Goal: Communication & Community: Answer question/provide support

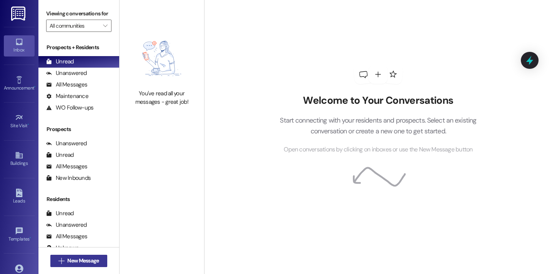
click at [78, 262] on span "New Message" at bounding box center [83, 261] width 32 height 8
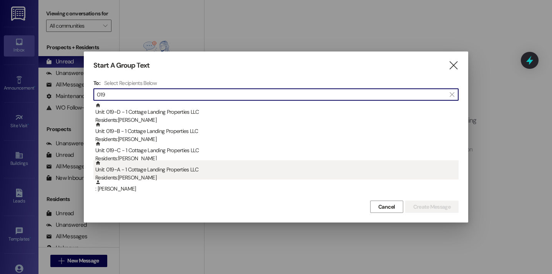
type input "019"
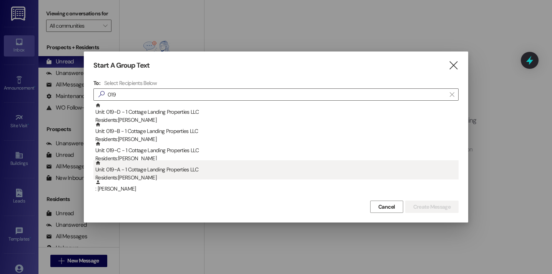
click at [134, 164] on div "Unit: 019~A - 1 Cottage Landing Properties LLC Residents: Judson Gibson" at bounding box center [276, 171] width 363 height 22
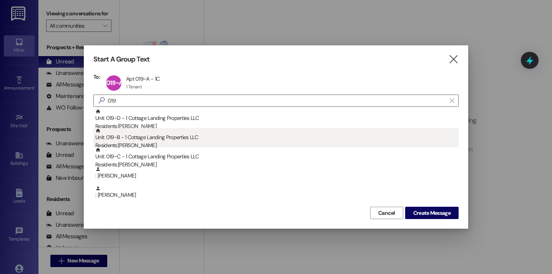
click at [138, 144] on div "Residents: Madden Bertrand" at bounding box center [276, 145] width 363 height 8
click at [138, 146] on div "Residents: Shaylee Doucet" at bounding box center [276, 145] width 363 height 8
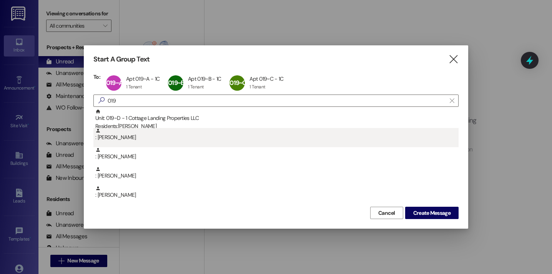
click at [148, 128] on div ": Lani Habetz" at bounding box center [276, 134] width 363 height 13
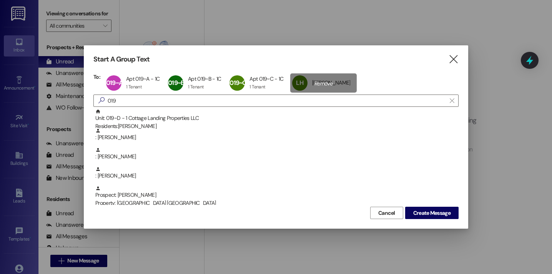
click at [312, 85] on div "LH Lani Habetz Lani Habetz click to remove" at bounding box center [323, 82] width 67 height 19
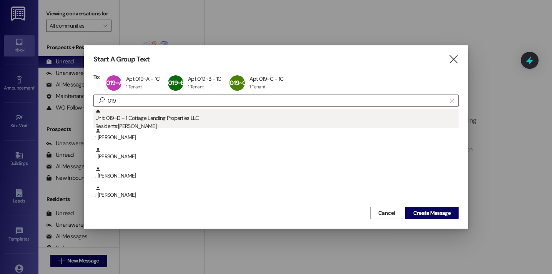
click at [201, 117] on div "Unit: 019~D - 1 Cottage Landing Properties LLC Residents: Lani Habetz" at bounding box center [276, 120] width 363 height 22
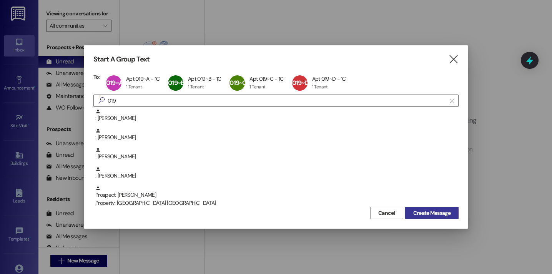
click at [417, 216] on span "Create Message" at bounding box center [431, 213] width 37 height 8
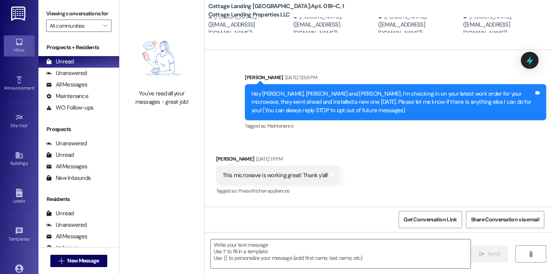
scroll to position [2255, 0]
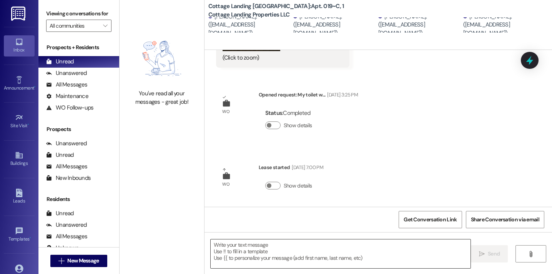
click at [240, 253] on textarea at bounding box center [341, 253] width 260 height 29
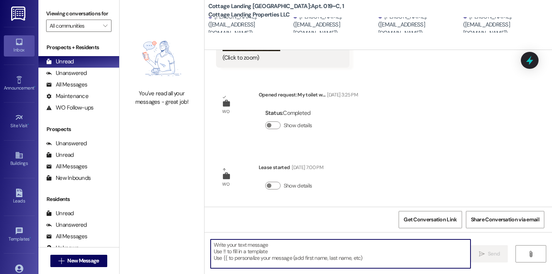
click at [257, 251] on textarea at bounding box center [341, 253] width 260 height 29
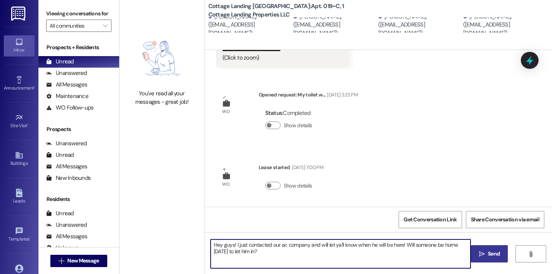
type textarea "Hey guys! I just contacted our ac company and will let ya'll know when he will …"
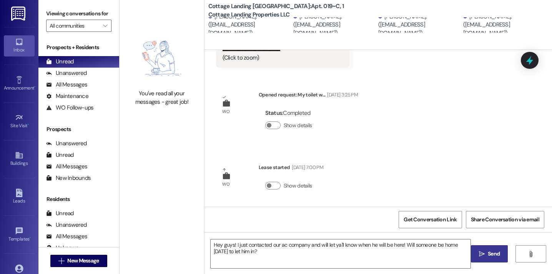
click at [480, 255] on icon "" at bounding box center [482, 254] width 6 height 6
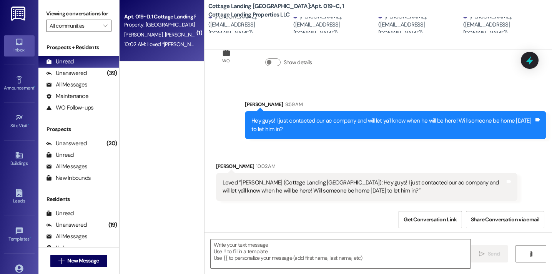
scroll to position [2378, 0]
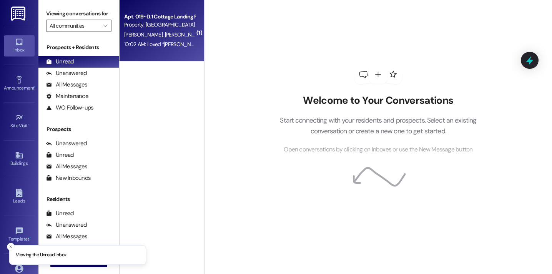
click at [164, 37] on span "[PERSON_NAME]" at bounding box center [184, 34] width 41 height 7
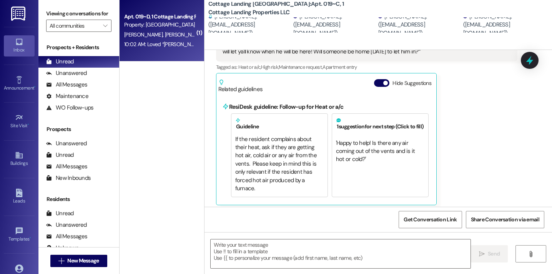
scroll to position [2531, 0]
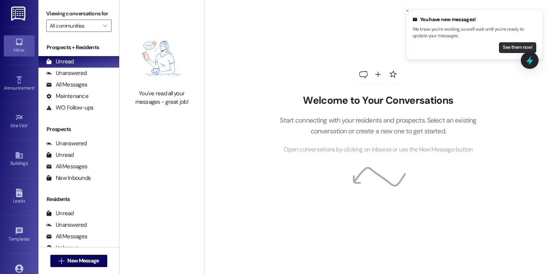
click at [518, 46] on button "See them now!" at bounding box center [517, 47] width 37 height 11
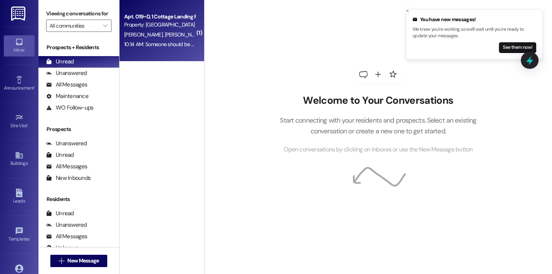
click at [205, 37] on span "S. Doucet" at bounding box center [225, 34] width 41 height 7
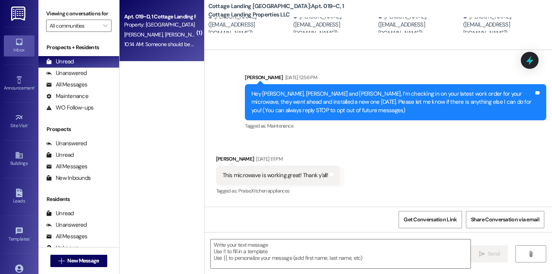
scroll to position [2466, 0]
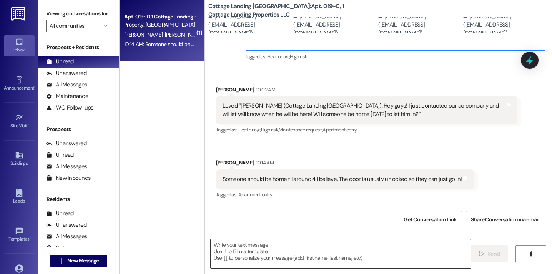
click at [272, 254] on textarea at bounding box center [341, 253] width 260 height 29
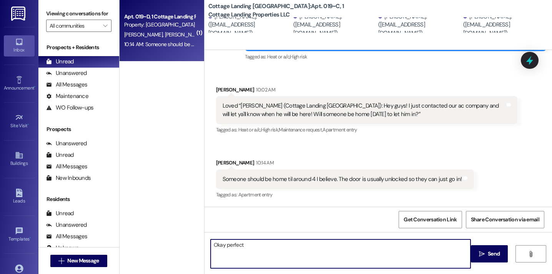
type textarea "Okay perfect!"
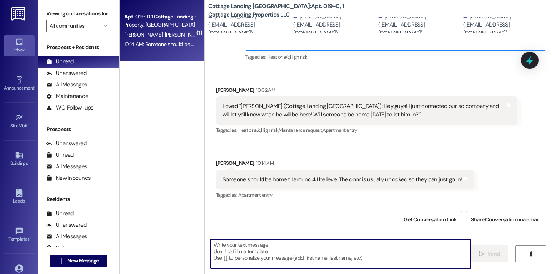
scroll to position [2519, 0]
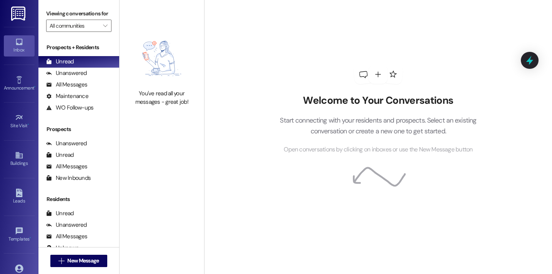
click at [135, 65] on img at bounding box center [162, 58] width 68 height 55
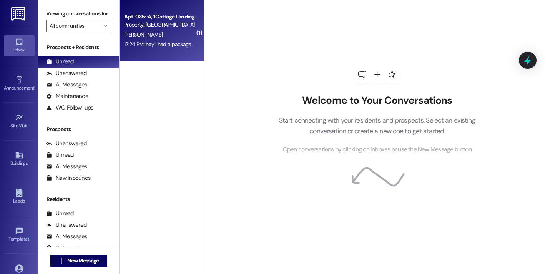
click at [168, 45] on div "12:24 PM: hey i had a package get delivered but i am currently out of town can …" at bounding box center [233, 44] width 219 height 7
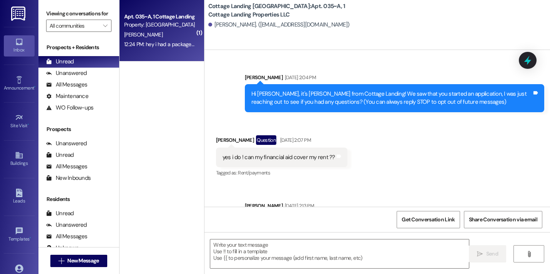
scroll to position [29209, 0]
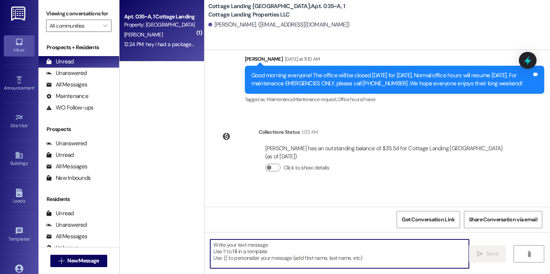
click at [261, 252] on textarea at bounding box center [339, 253] width 259 height 29
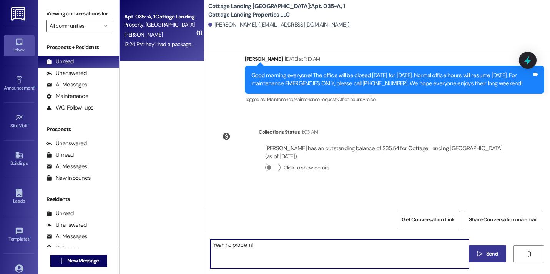
type textarea "Yeah no problem!"
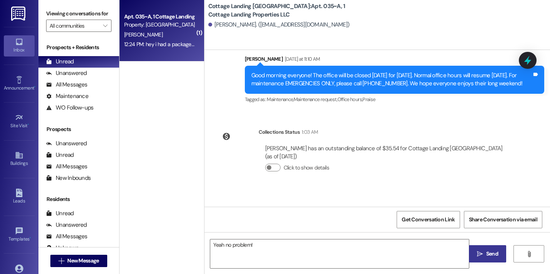
click at [490, 256] on span "Send" at bounding box center [492, 254] width 12 height 8
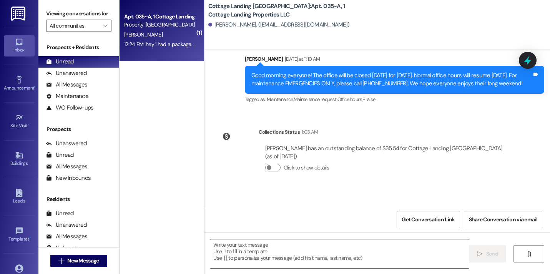
scroll to position [29263, 0]
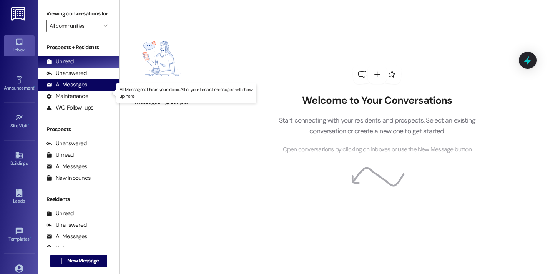
click at [71, 89] on div "All Messages" at bounding box center [66, 85] width 41 height 8
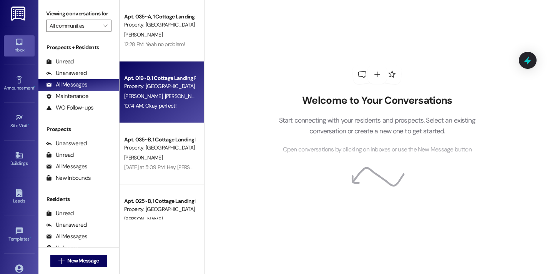
click at [151, 112] on div "Apt. 019~D, 1 Cottage Landing Properties LLC Property: Cottage Landing Lafayett…" at bounding box center [161, 91] width 85 height 61
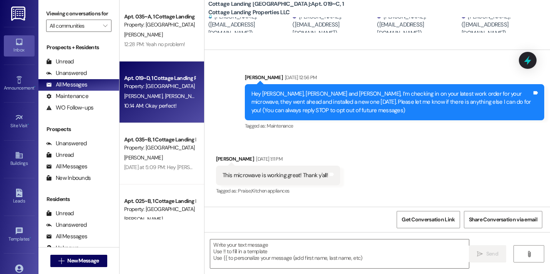
scroll to position [2542, 0]
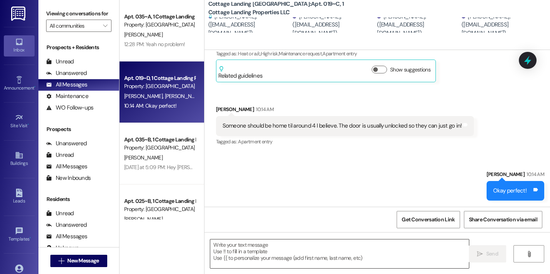
click at [275, 252] on textarea at bounding box center [339, 253] width 259 height 29
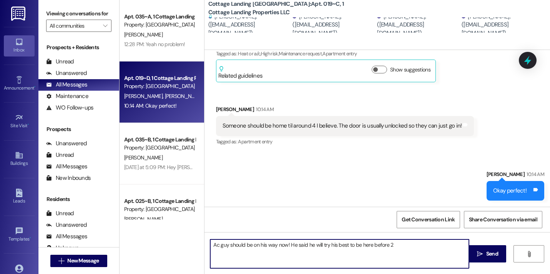
type textarea "Ac guy should be on his way now! He said he will try his best to be here before…"
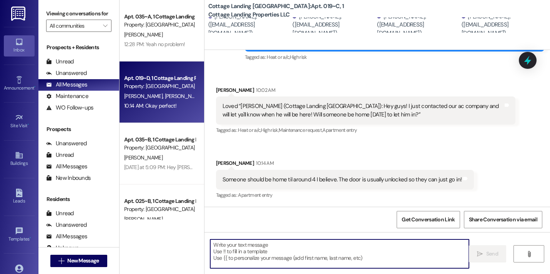
scroll to position [2573, 0]
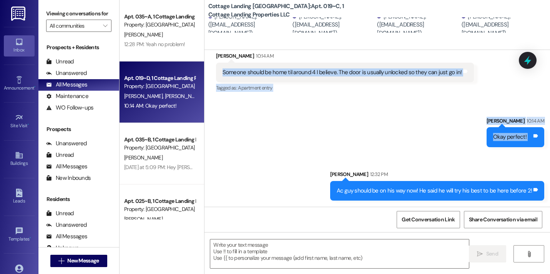
drag, startPoint x: 269, startPoint y: 110, endPoint x: 200, endPoint y: 64, distance: 82.6
click at [204, 64] on div "Sent via SMS Lily Huval Aug 13, 2024 at 12:56 PM Hey Shaylee, Madden, Judson an…" at bounding box center [376, 128] width 345 height 157
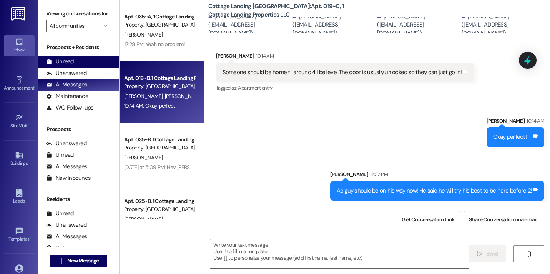
click at [62, 65] on div "Unread (0)" at bounding box center [78, 62] width 81 height 12
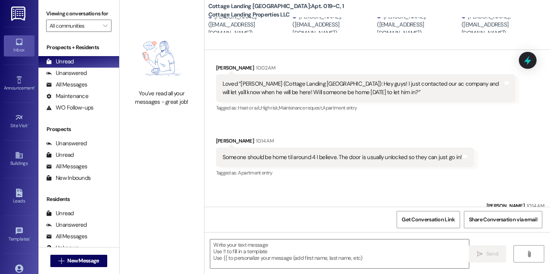
scroll to position [2466, 0]
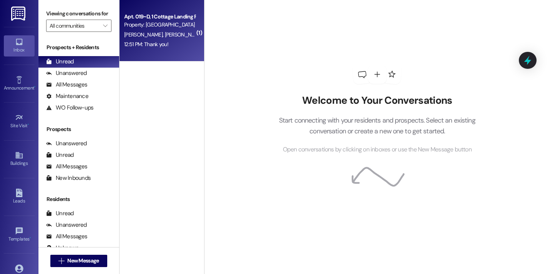
click at [195, 30] on div "Apt. 019~D, 1 Cottage Landing Properties LLC Property: [GEOGRAPHIC_DATA] [GEOGR…" at bounding box center [161, 30] width 85 height 61
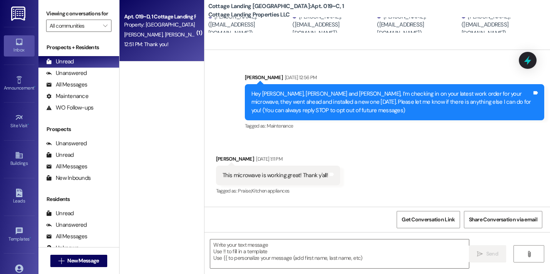
scroll to position [2649, 0]
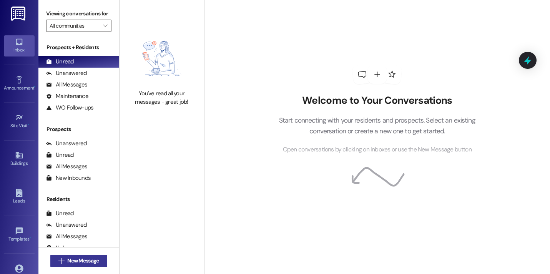
click at [81, 263] on span "New Message" at bounding box center [83, 261] width 32 height 8
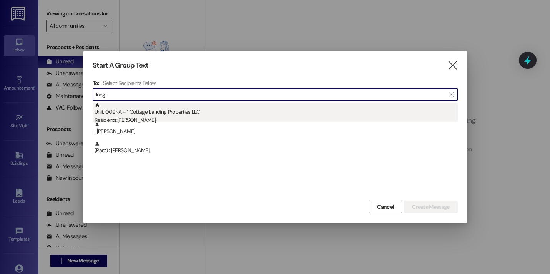
type input "lang"
click at [124, 116] on div "Residents: Gavin Langlois" at bounding box center [276, 120] width 363 height 8
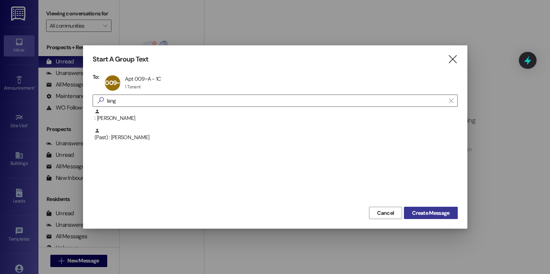
click at [420, 212] on span "Create Message" at bounding box center [430, 213] width 37 height 8
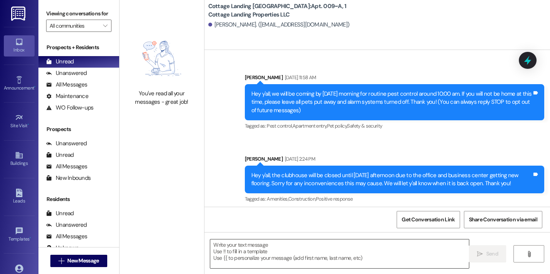
scroll to position [10196, 0]
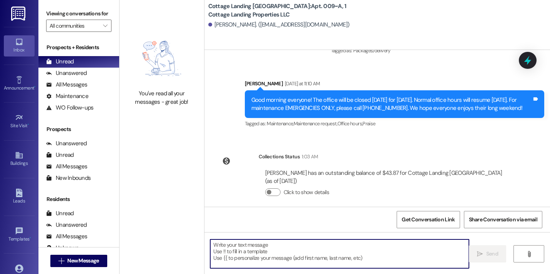
click at [279, 254] on textarea at bounding box center [339, 253] width 259 height 29
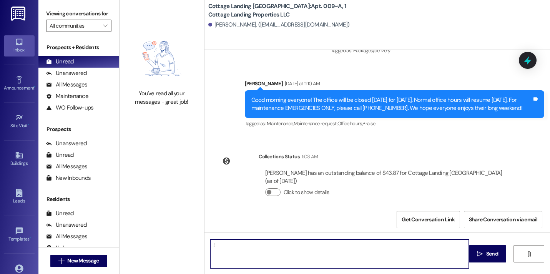
type textarea "!!"
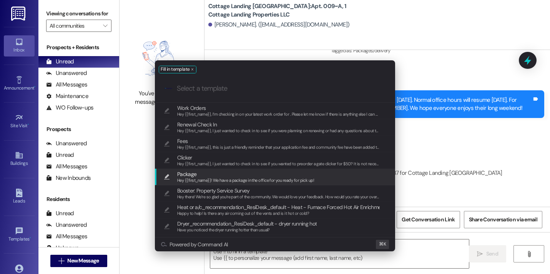
click at [241, 179] on span "Hey {{first_name}}! We have a package in the office for you ready for pick up!" at bounding box center [245, 180] width 137 height 5
type textarea "Hey {{first_name}}! We have a package in the office for you ready for pick up!"
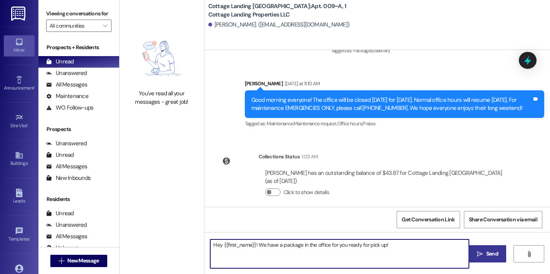
click at [487, 262] on button " Send" at bounding box center [487, 253] width 37 height 17
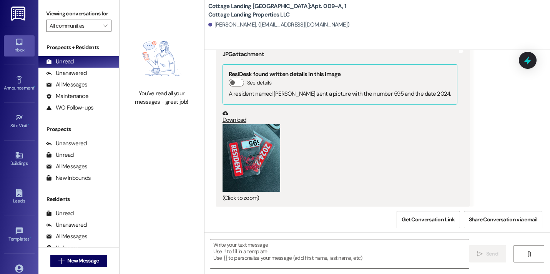
scroll to position [9827, 0]
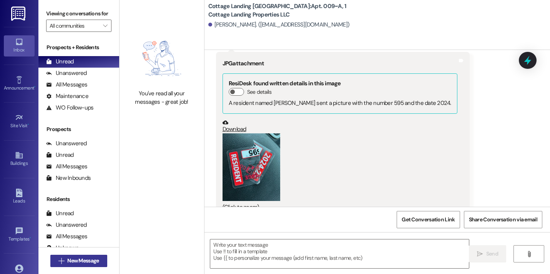
click at [67, 259] on span "New Message" at bounding box center [83, 261] width 32 height 8
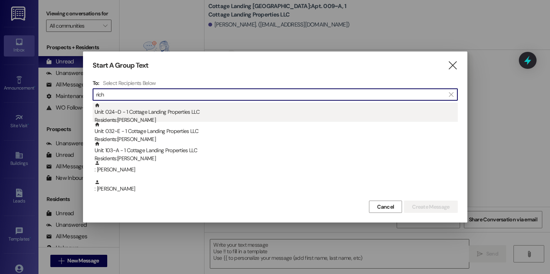
type input "rich"
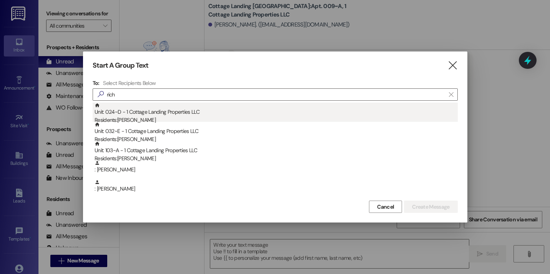
click at [105, 113] on div "Unit: 024~D - 1 Cottage Landing Properties LLC Residents: Demi Richard" at bounding box center [276, 114] width 363 height 22
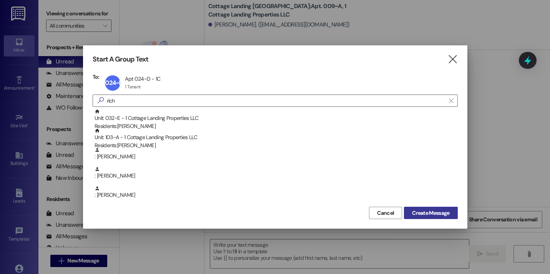
click at [414, 213] on span "Create Message" at bounding box center [430, 213] width 37 height 8
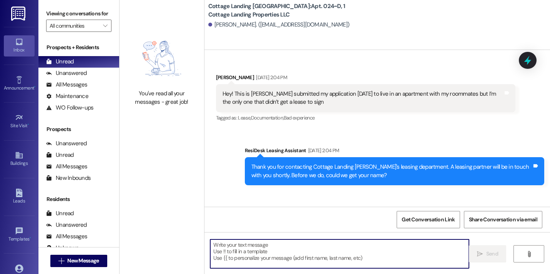
scroll to position [17826, 0]
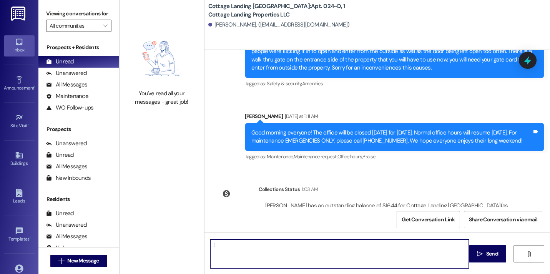
type textarea "!!"
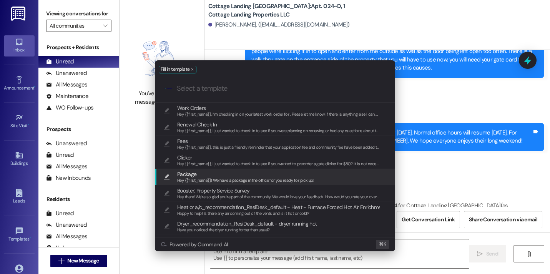
click at [216, 182] on span "Hey {{first_name}}! We have a package in the office for you ready for pick up!" at bounding box center [245, 180] width 137 height 5
type textarea "Hey {{first_name}}! We have a package in the office for you ready for pick up!"
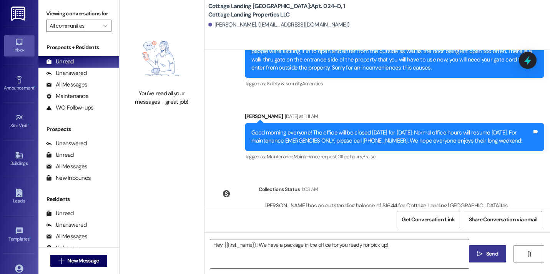
click at [480, 257] on span " Send" at bounding box center [487, 254] width 24 height 8
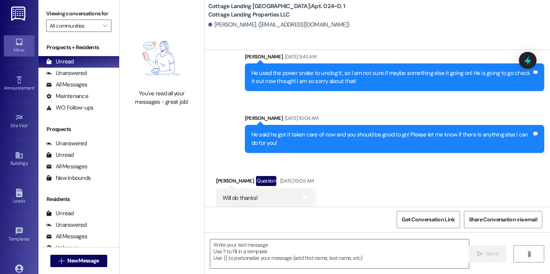
scroll to position [15060, 0]
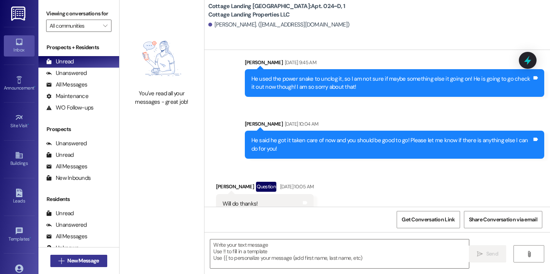
click at [92, 261] on span "New Message" at bounding box center [83, 261] width 32 height 8
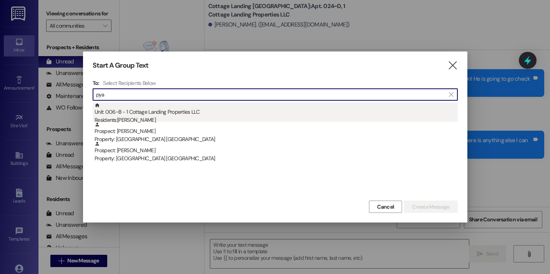
type input "pya"
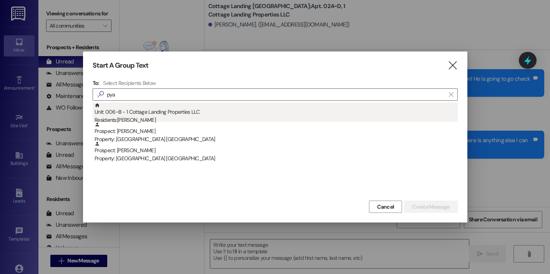
click at [159, 110] on div "Unit: 006~B - 1 Cottage Landing Properties LLC Residents: Aubrey Pyatt" at bounding box center [276, 114] width 363 height 22
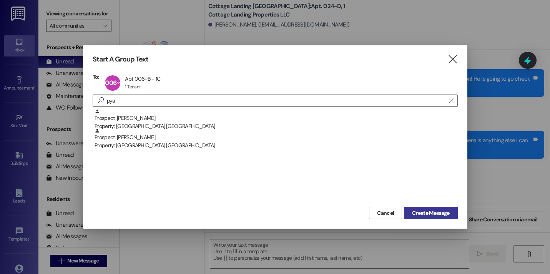
click at [445, 216] on span "Create Message" at bounding box center [430, 213] width 37 height 8
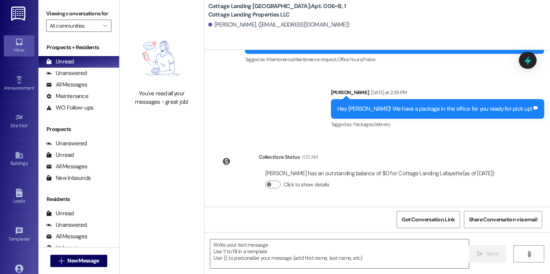
scroll to position [991, 0]
click at [341, 252] on textarea at bounding box center [339, 253] width 259 height 29
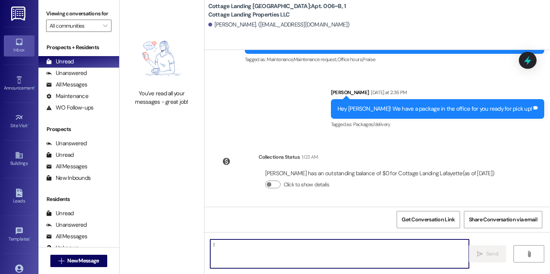
type textarea "!!"
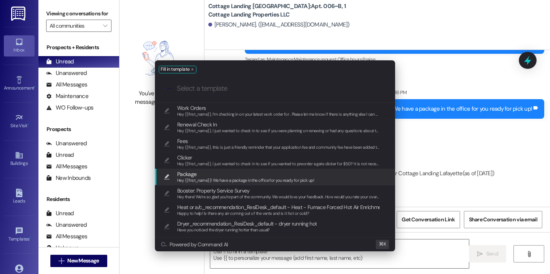
click at [245, 181] on span "Hey {{first_name}}! We have a package in the office for you ready for pick up!" at bounding box center [245, 180] width 137 height 5
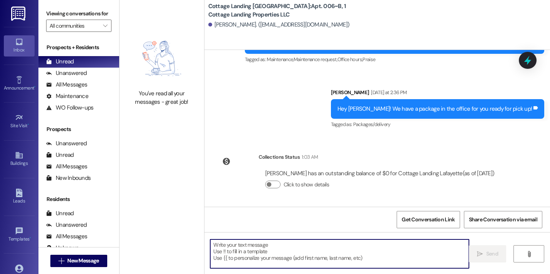
type textarea "Hey {{first_name}}! We have a package in the office for you ready for pick up!"
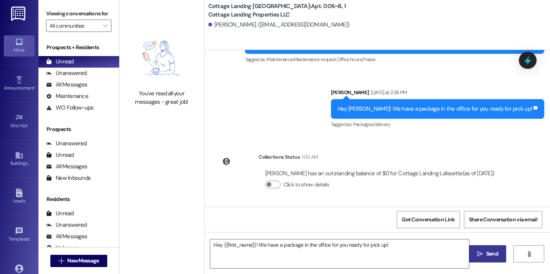
click at [476, 254] on span " Send" at bounding box center [487, 254] width 24 height 8
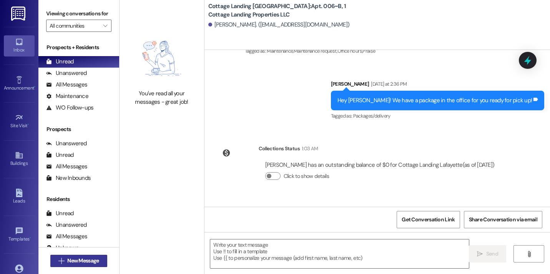
click at [94, 257] on span "New Message" at bounding box center [83, 261] width 32 height 8
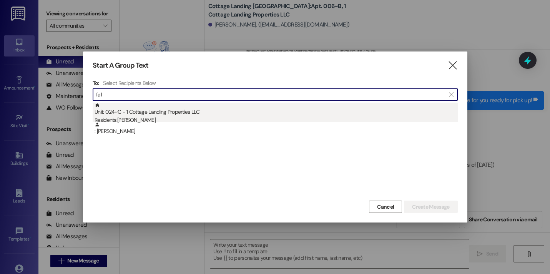
type input "fall"
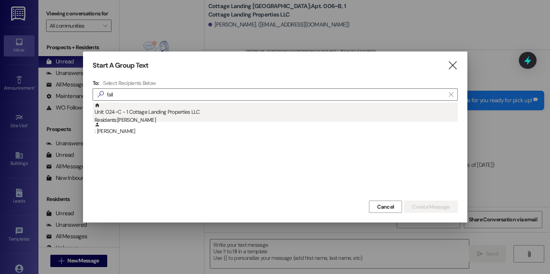
click at [111, 117] on div "Residents: Elise Fall" at bounding box center [276, 120] width 363 height 8
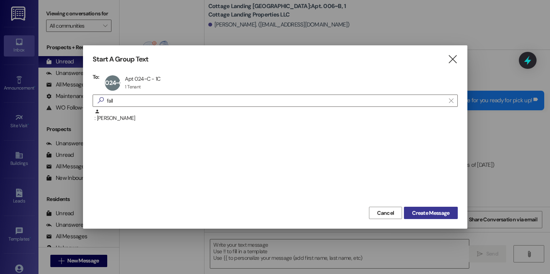
click at [419, 216] on span "Create Message" at bounding box center [430, 213] width 37 height 8
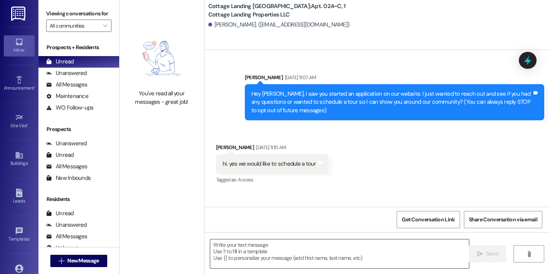
click at [252, 252] on textarea at bounding box center [339, 253] width 259 height 29
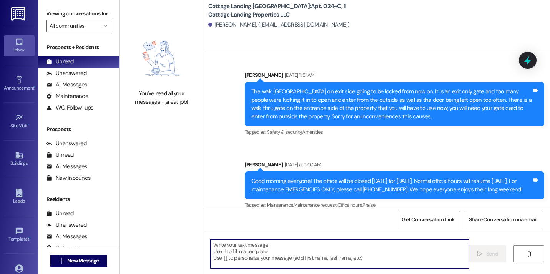
scroll to position [16209, 0]
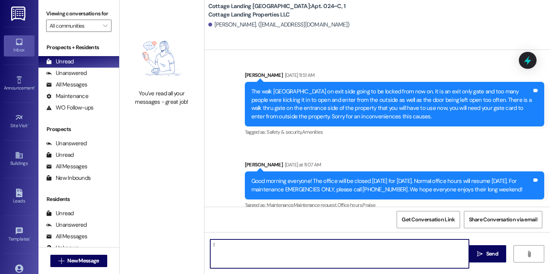
type textarea "!!"
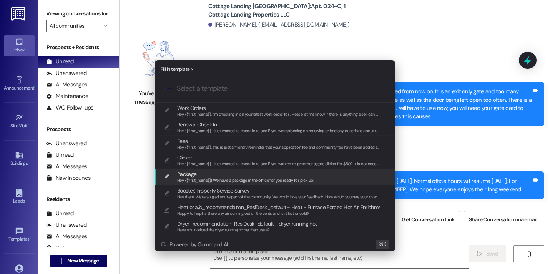
click at [197, 179] on span "Hey {{first_name}}! We have a package in the office for you ready for pick up!" at bounding box center [245, 180] width 137 height 5
type textarea "Hey {{first_name}}! We have a package in the office for you ready for pick up!"
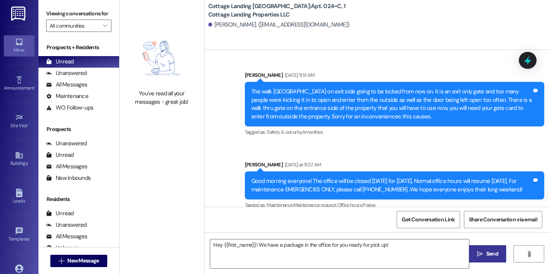
click at [485, 250] on span "Send" at bounding box center [492, 254] width 15 height 8
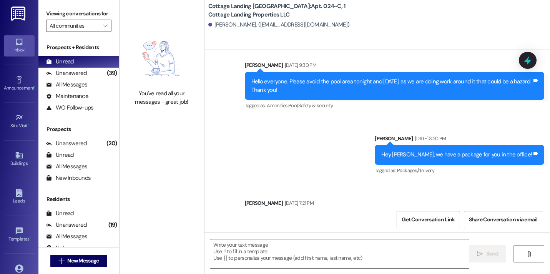
scroll to position [16303, 0]
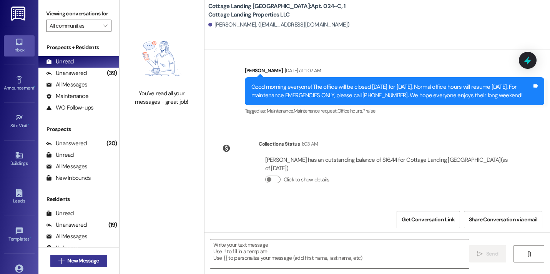
click at [75, 259] on span "New Message" at bounding box center [83, 261] width 32 height 8
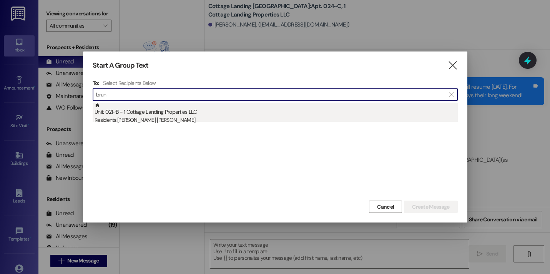
type input "brun"
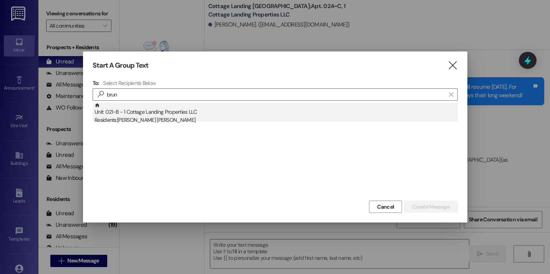
click at [133, 118] on div "Residents: Presley Bruni" at bounding box center [276, 120] width 363 height 8
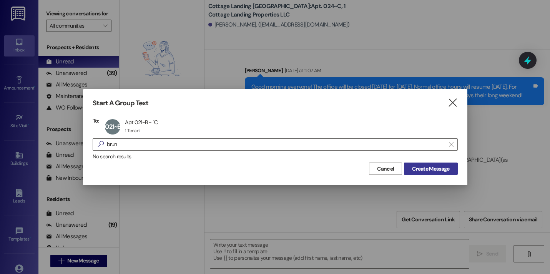
click at [440, 168] on span "Create Message" at bounding box center [430, 169] width 37 height 8
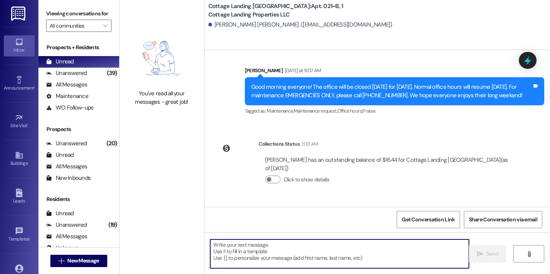
click at [234, 249] on textarea at bounding box center [339, 253] width 259 height 29
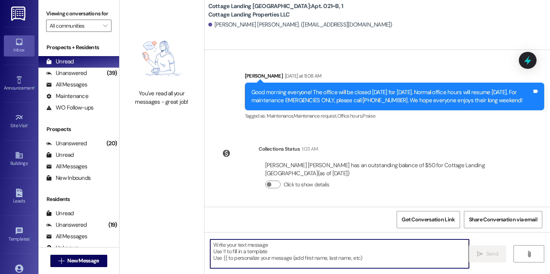
scroll to position [617, 0]
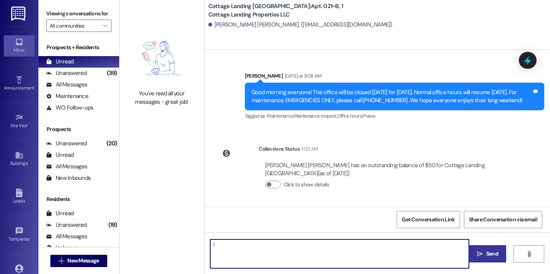
type textarea "!!"
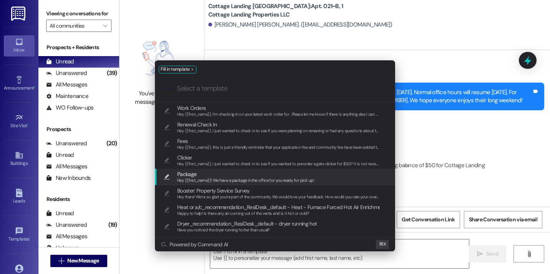
click at [196, 179] on span "Hey {{first_name}}! We have a package in the office for you ready for pick up!" at bounding box center [245, 180] width 137 height 5
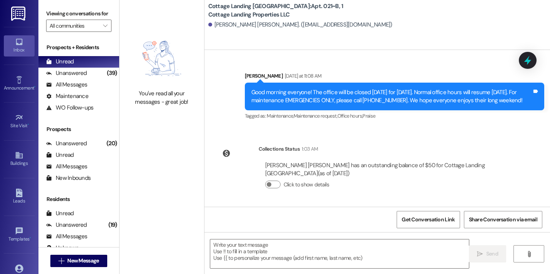
type textarea "Hey {{first_name}}! We have a package in the office for you ready for pick up!"
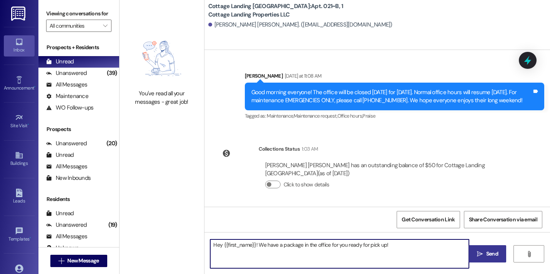
click at [478, 259] on button " Send" at bounding box center [487, 253] width 37 height 17
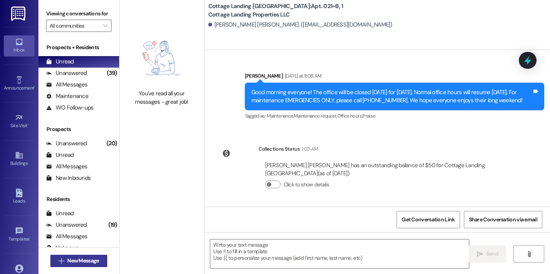
click at [91, 262] on span "New Message" at bounding box center [83, 261] width 32 height 8
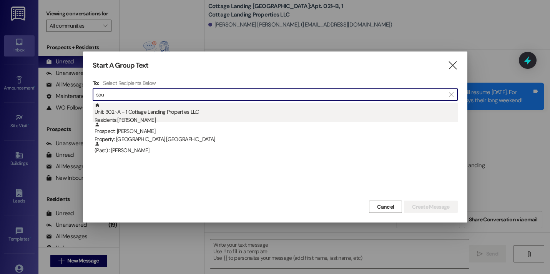
type input "sau"
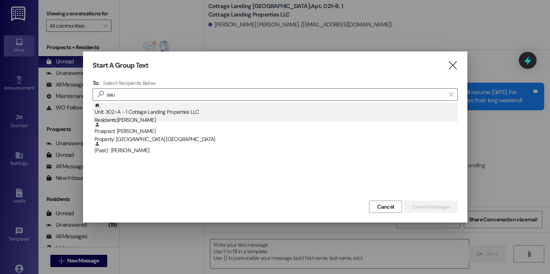
click at [149, 110] on div "Unit: 302~A - 1 Cottage Landing Properties LLC Residents: Taylor Saucier" at bounding box center [276, 114] width 363 height 22
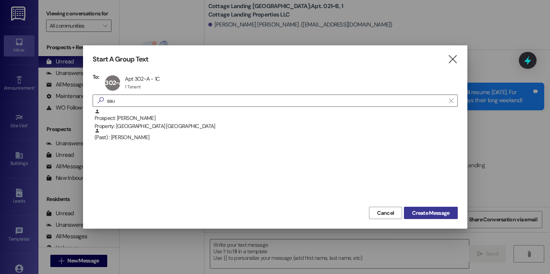
click at [444, 211] on span "Create Message" at bounding box center [430, 213] width 37 height 8
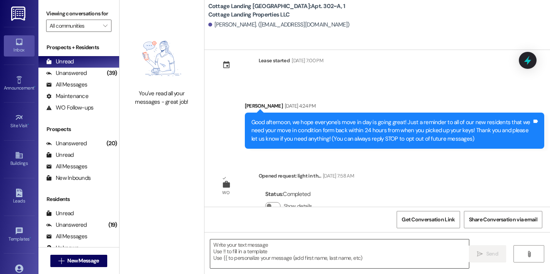
click at [274, 253] on textarea at bounding box center [339, 253] width 259 height 29
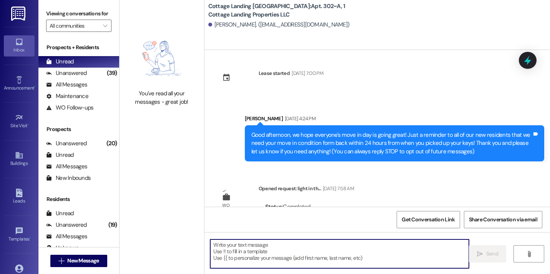
scroll to position [0, 0]
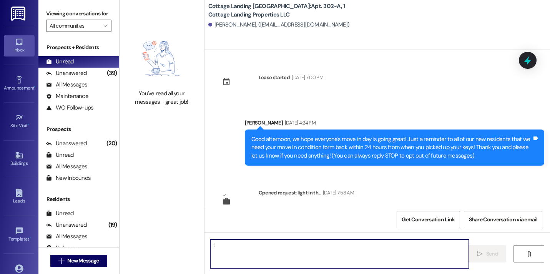
type textarea "!!"
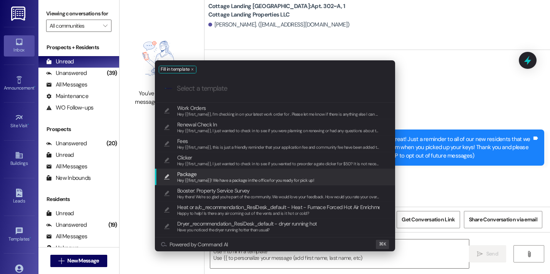
click at [190, 176] on span "Package" at bounding box center [186, 174] width 19 height 8
type textarea "Hey {{first_name}}! We have a package in the office for you ready for pick up!"
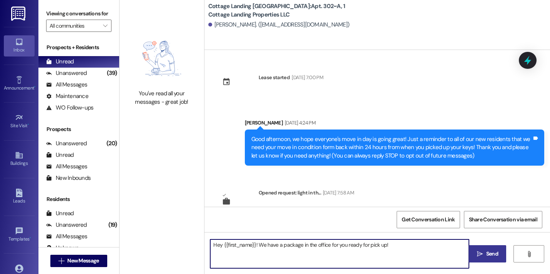
click at [471, 252] on button " Send" at bounding box center [487, 253] width 37 height 17
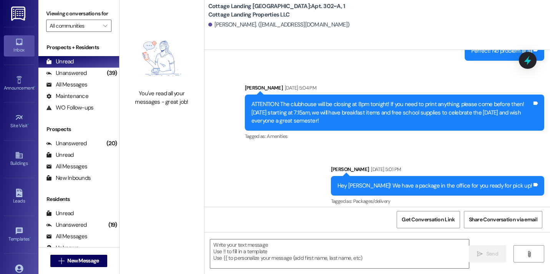
scroll to position [735, 0]
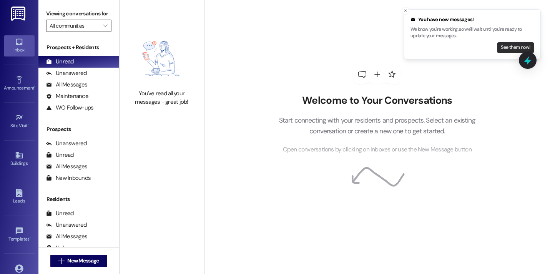
click at [510, 44] on button "See them now!" at bounding box center [515, 47] width 37 height 11
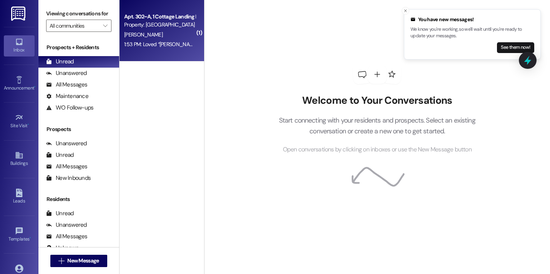
click at [185, 44] on div "1:53 PM: Loved “[PERSON_NAME] (Cottage Landing [GEOGRAPHIC_DATA]): Hey [PERSON_…" at bounding box center [299, 44] width 350 height 7
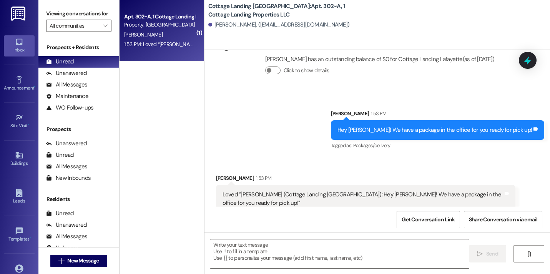
scroll to position [811, 0]
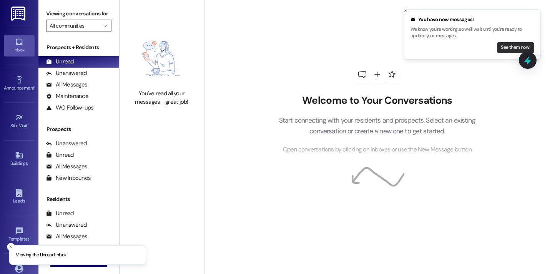
click at [504, 45] on button "See them now!" at bounding box center [515, 47] width 37 height 11
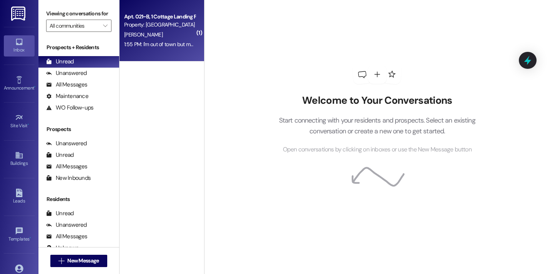
click at [187, 38] on div "[PERSON_NAME]" at bounding box center [159, 35] width 73 height 10
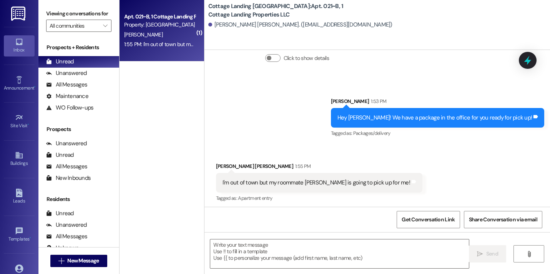
scroll to position [747, 0]
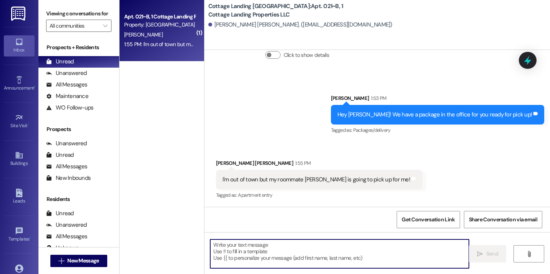
click at [290, 265] on textarea at bounding box center [339, 253] width 259 height 29
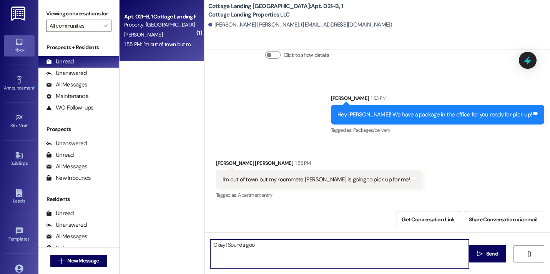
type textarea "Okay! Sounds good"
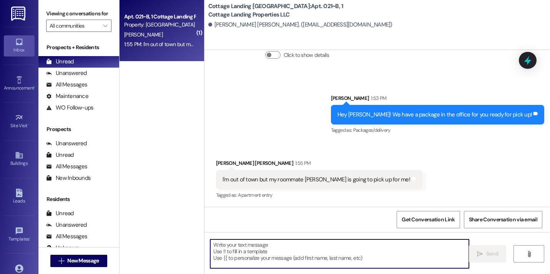
scroll to position [800, 0]
